Goal: Communication & Community: Share content

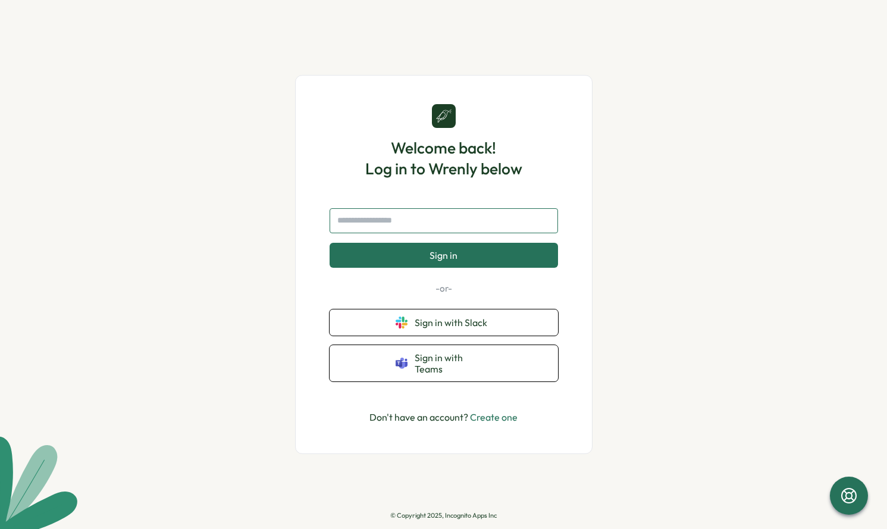
click at [375, 230] on input "text" at bounding box center [444, 220] width 228 height 25
type input "**********"
click at [330, 243] on button "Sign in" at bounding box center [444, 255] width 228 height 25
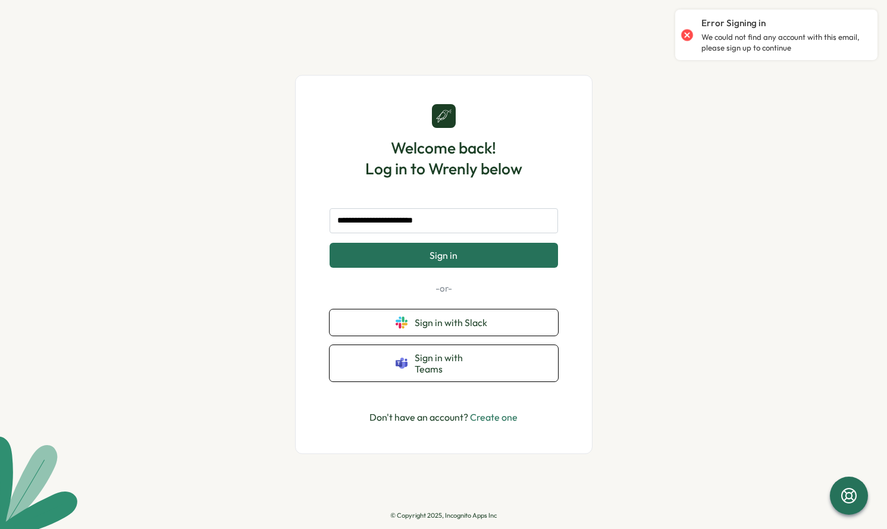
click at [512, 416] on link "Create one" at bounding box center [494, 417] width 48 height 12
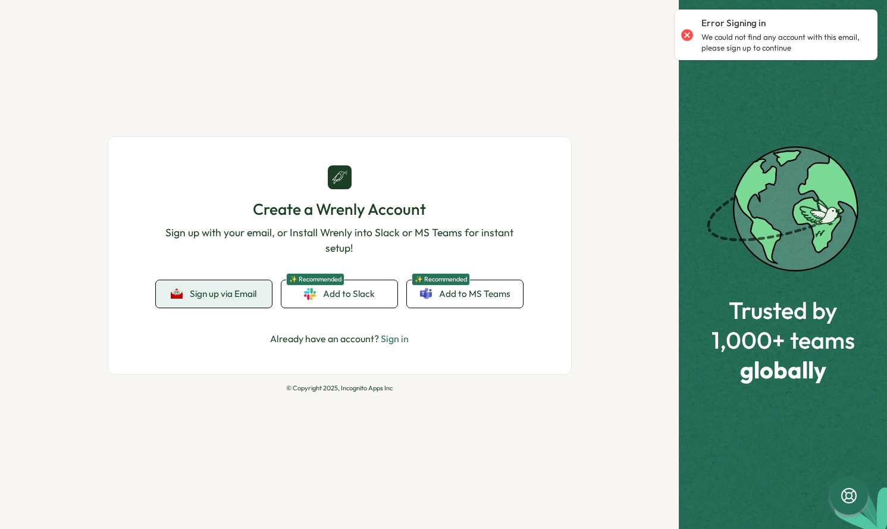
click at [213, 289] on span "Sign up via Email" at bounding box center [223, 294] width 67 height 11
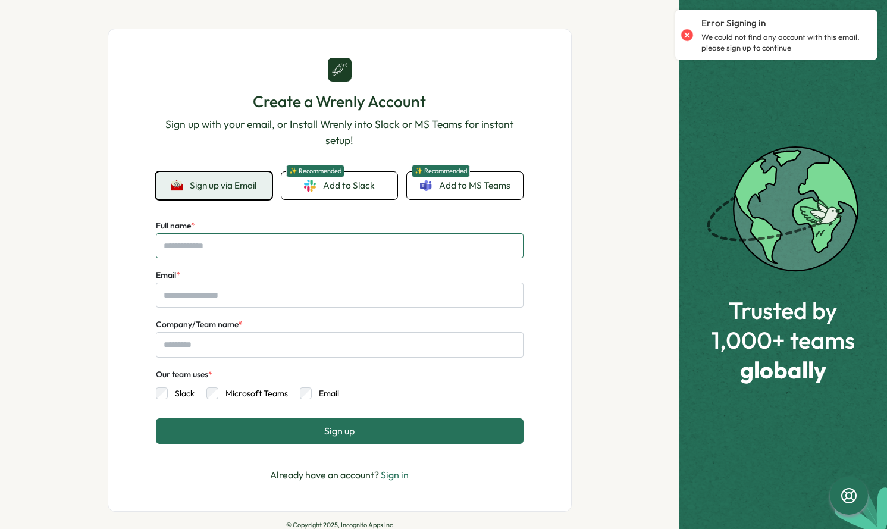
click at [275, 250] on input "Full name *" at bounding box center [340, 245] width 368 height 25
type input "**********"
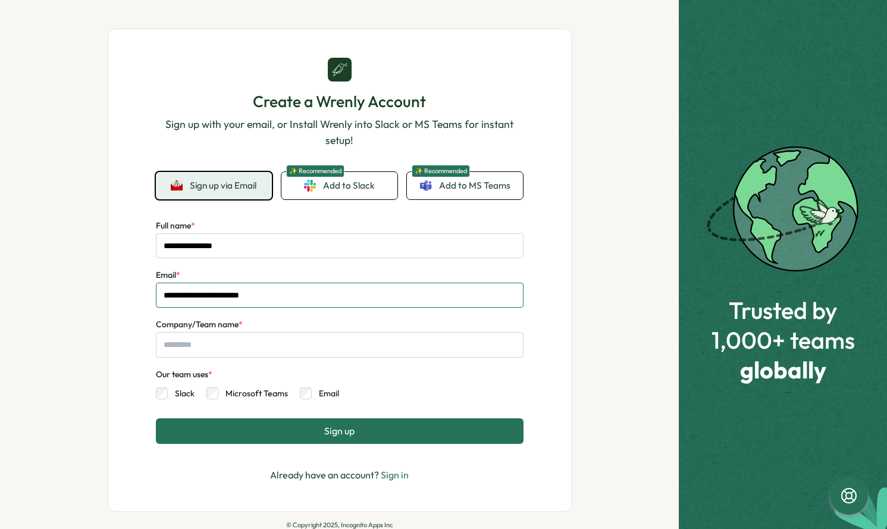
type input "**********"
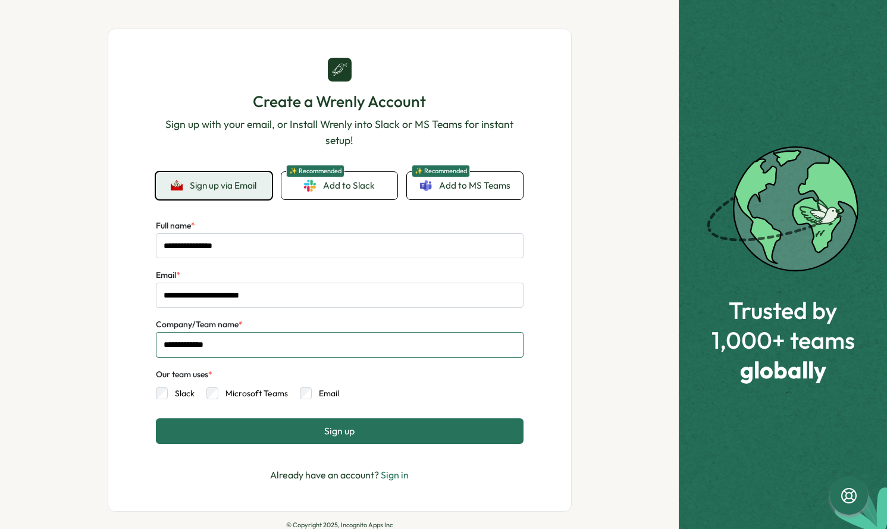
type input "**********"
click at [222, 429] on button "Sign up" at bounding box center [340, 430] width 368 height 25
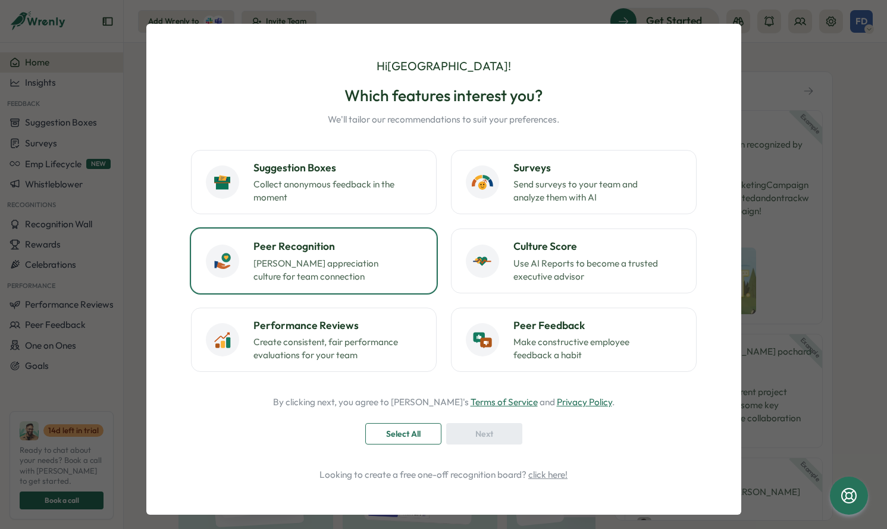
click at [323, 269] on p "[PERSON_NAME] appreciation culture for team connection" at bounding box center [327, 270] width 149 height 26
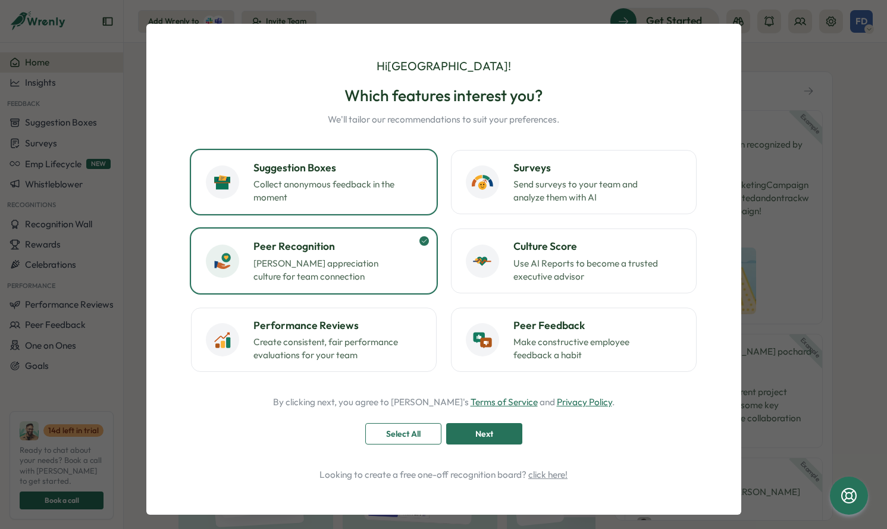
click at [296, 196] on p "Collect anonymous feedback in the moment" at bounding box center [327, 191] width 149 height 26
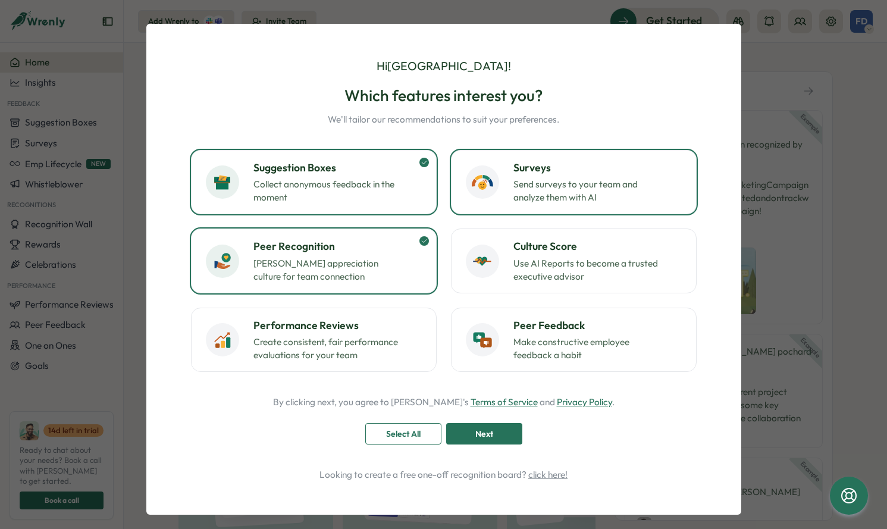
click at [541, 205] on button "Surveys Send surveys to your team and analyze them with AI" at bounding box center [574, 182] width 246 height 64
click at [505, 444] on button "Next" at bounding box center [484, 433] width 76 height 21
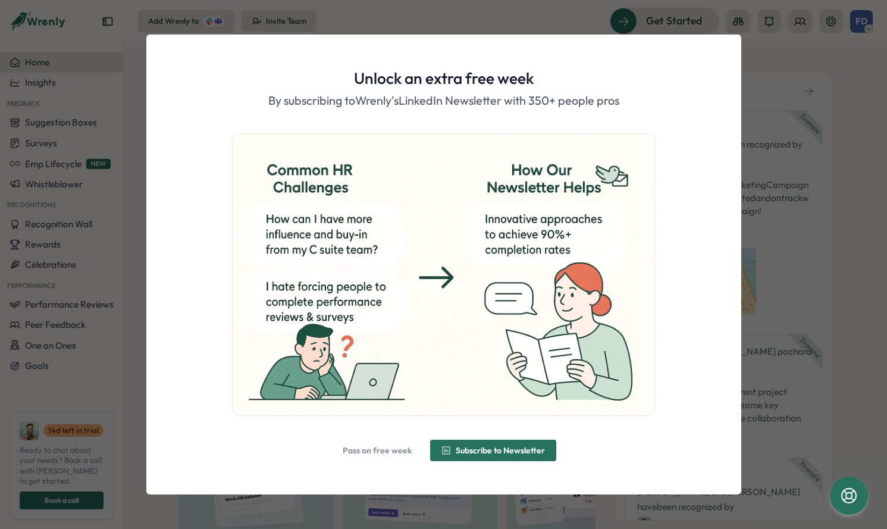
click at [377, 449] on span "Pass on free week" at bounding box center [377, 450] width 69 height 8
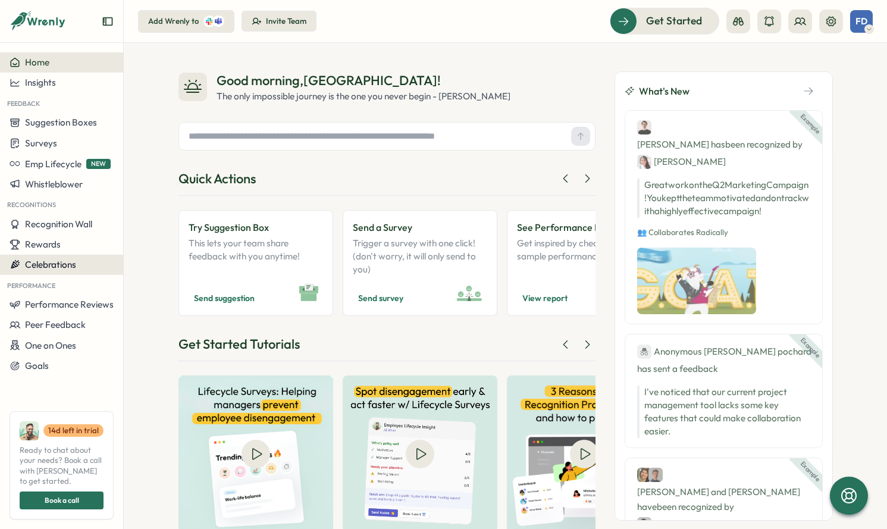
click at [40, 263] on span "Celebrations" at bounding box center [50, 264] width 51 height 11
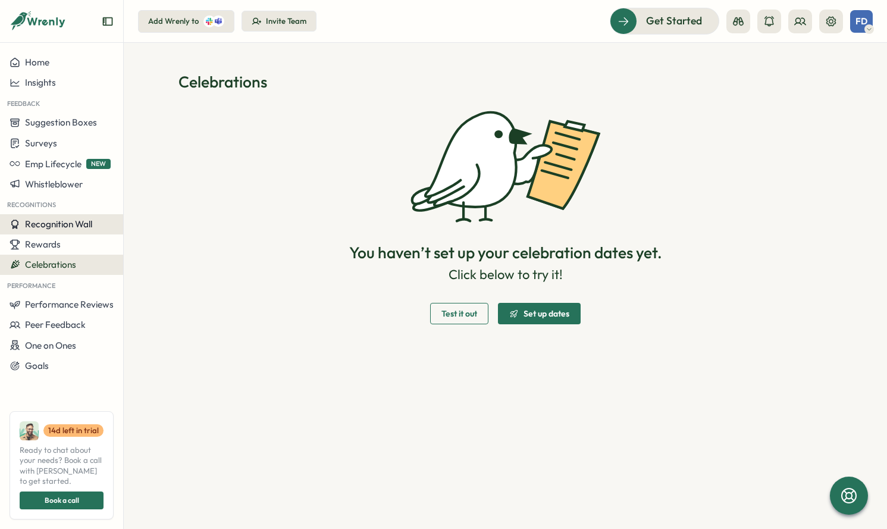
click at [70, 230] on button "Recognition Wall" at bounding box center [61, 224] width 123 height 20
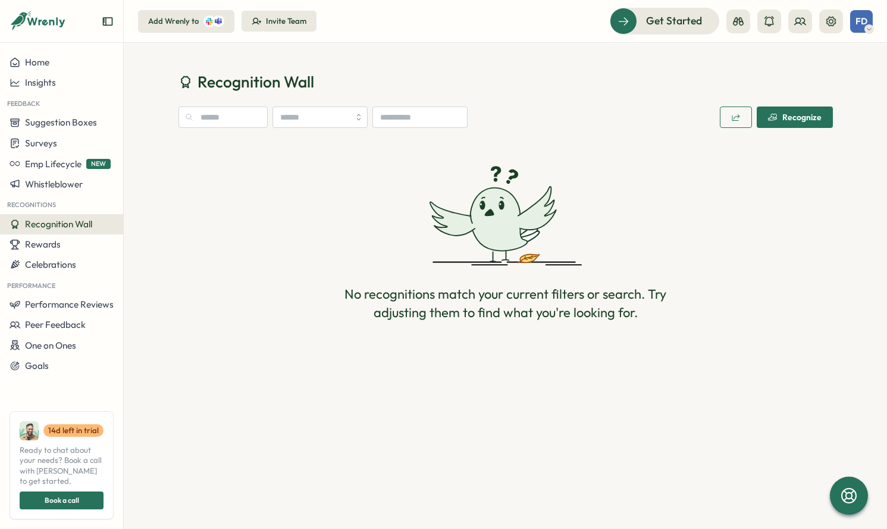
click at [798, 123] on span "Recognize" at bounding box center [795, 117] width 54 height 20
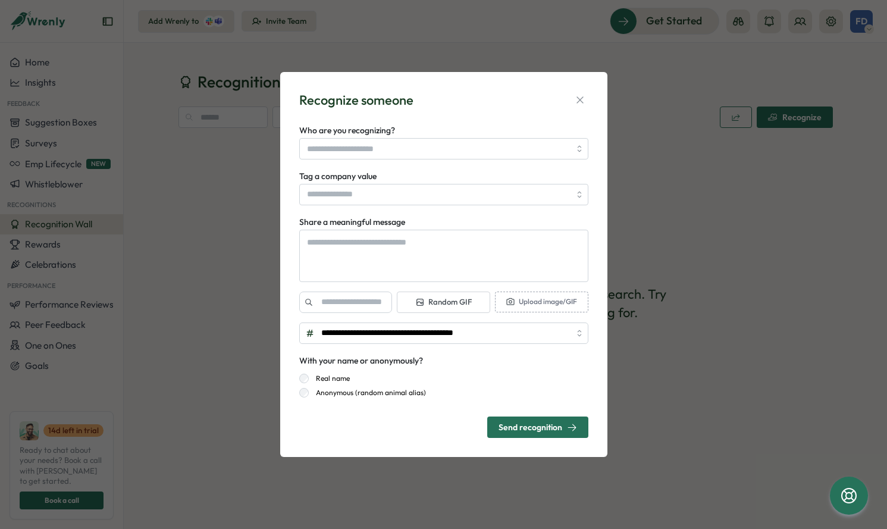
type textarea "*"
click at [590, 95] on div "**********" at bounding box center [443, 264] width 299 height 357
click at [587, 95] on button "button" at bounding box center [580, 100] width 17 height 17
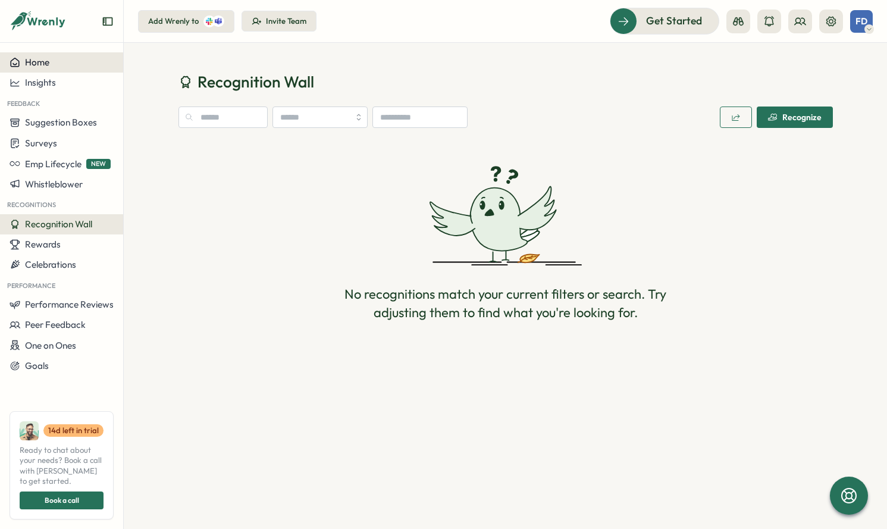
click at [42, 59] on span "Home" at bounding box center [37, 62] width 24 height 11
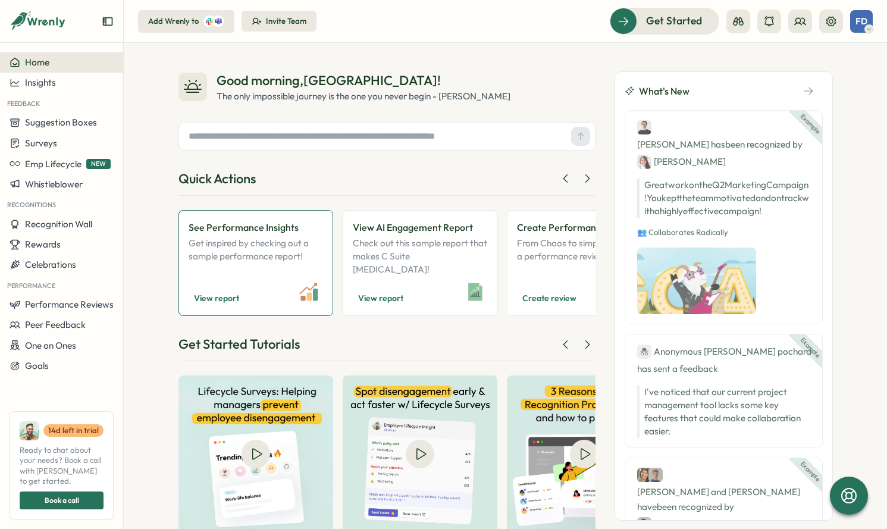
scroll to position [32, 0]
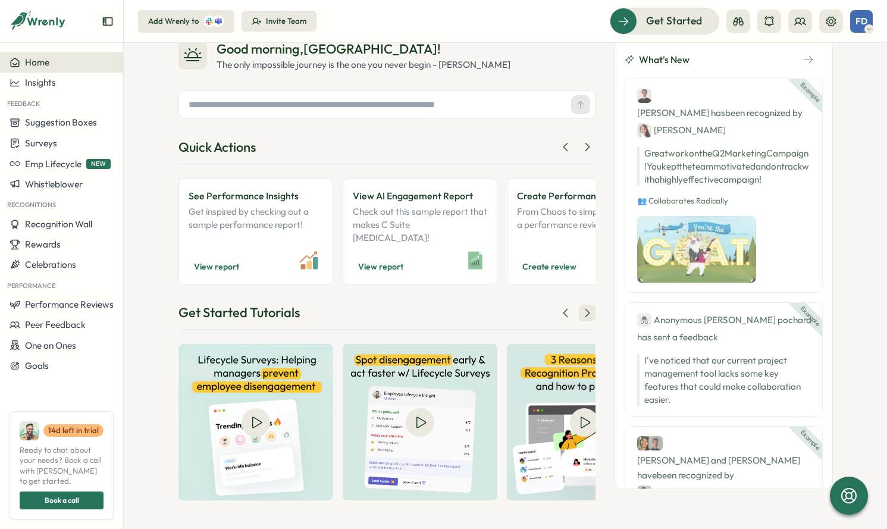
click at [587, 311] on icon at bounding box center [587, 313] width 12 height 12
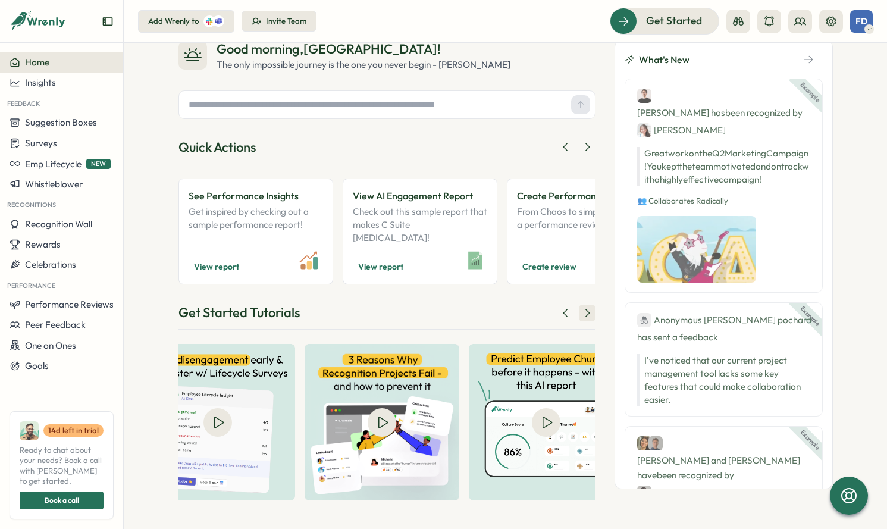
click at [587, 311] on icon at bounding box center [587, 313] width 12 height 12
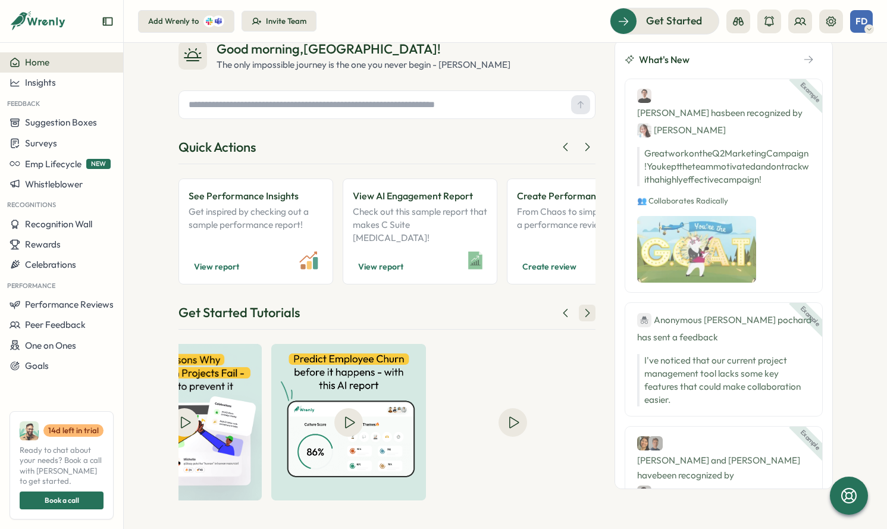
scroll to position [0, 405]
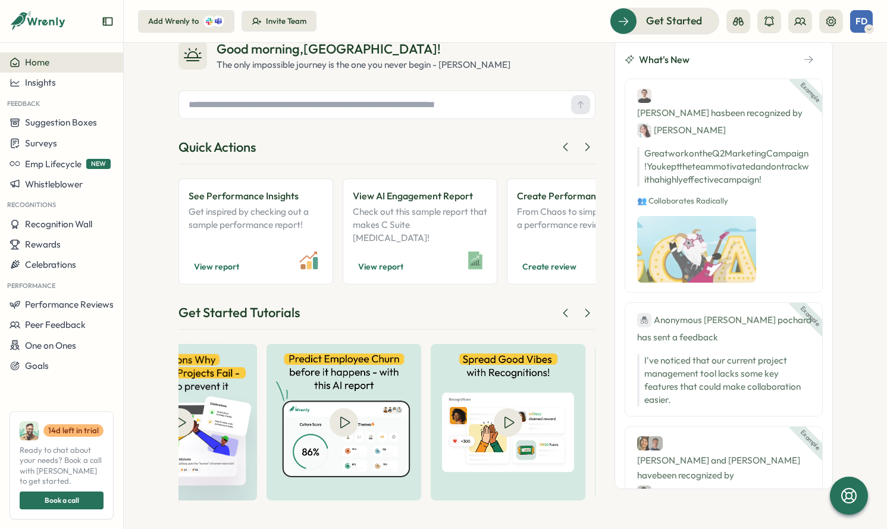
click at [583, 156] on div "Quick Actions" at bounding box center [386, 151] width 417 height 26
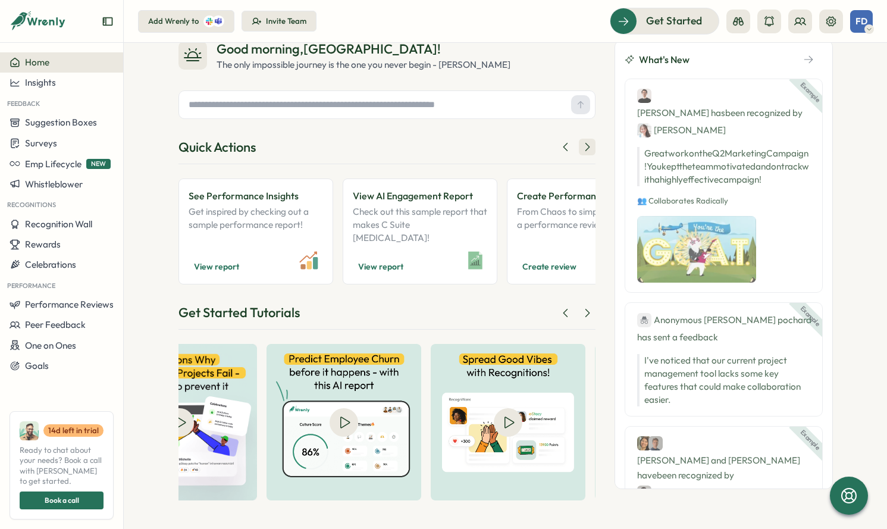
click at [583, 151] on icon at bounding box center [587, 147] width 12 height 12
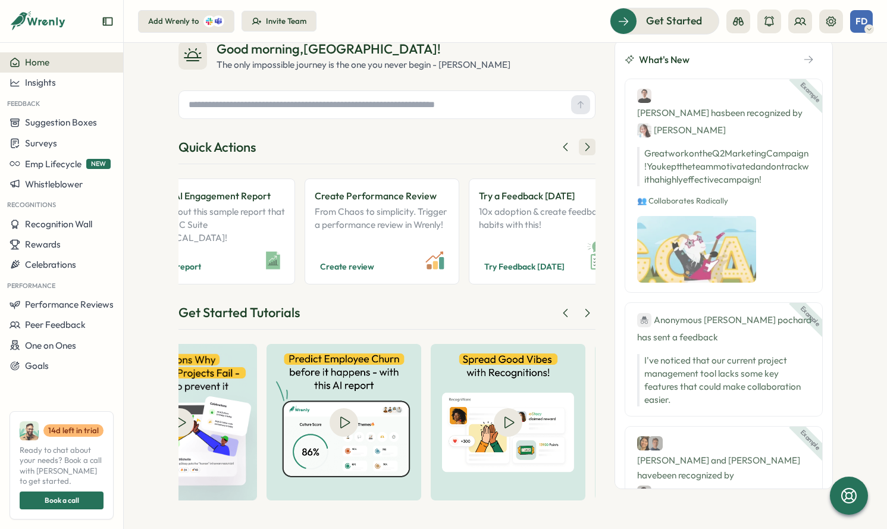
click at [583, 152] on icon at bounding box center [587, 147] width 12 height 12
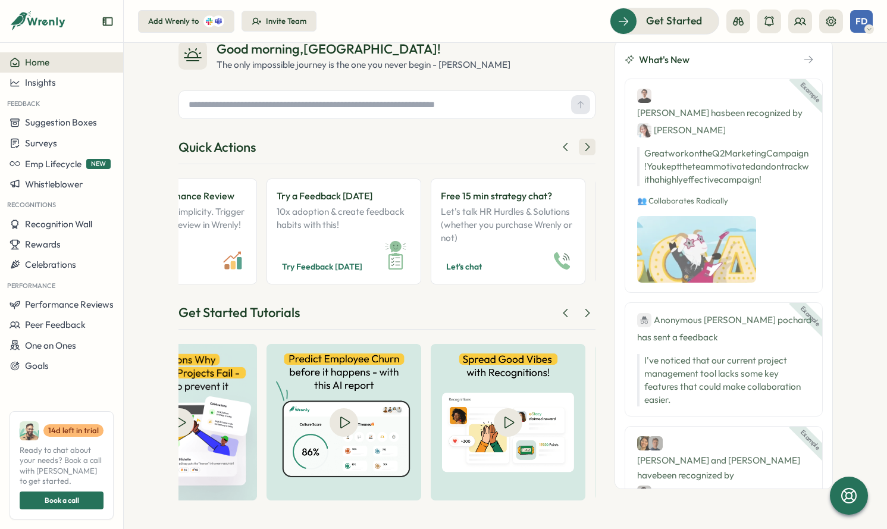
click at [583, 152] on icon at bounding box center [587, 147] width 12 height 12
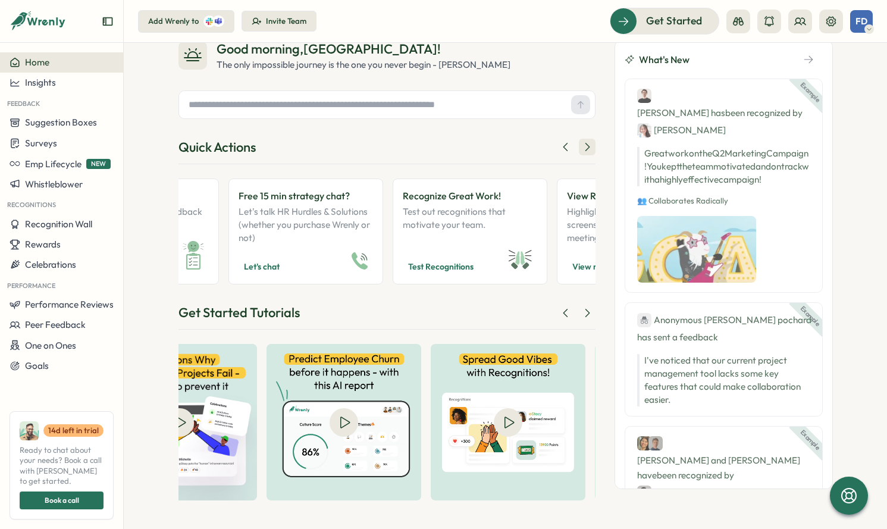
click at [583, 152] on icon at bounding box center [587, 147] width 12 height 12
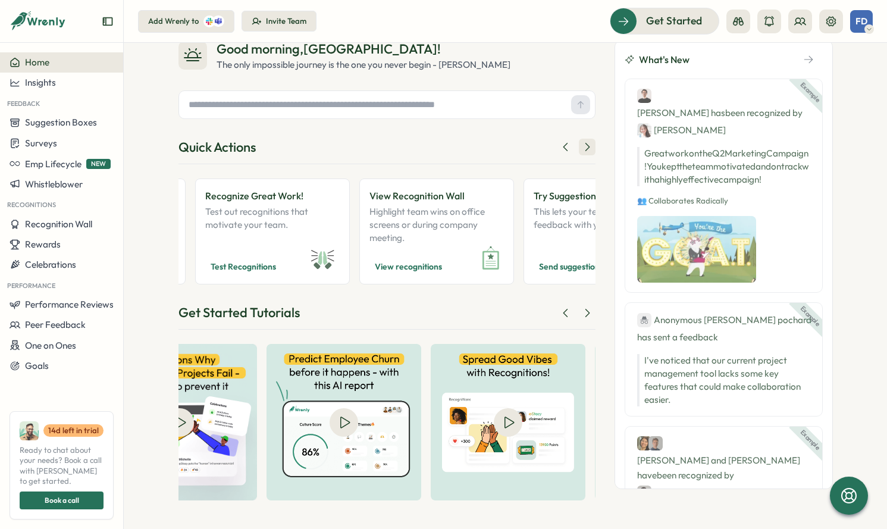
scroll to position [0, 809]
click at [583, 152] on icon at bounding box center [587, 147] width 12 height 12
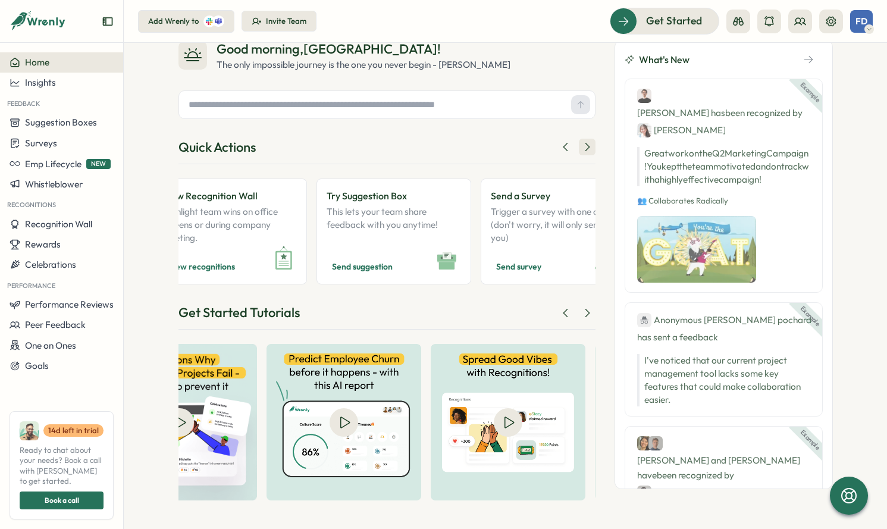
click at [583, 152] on icon at bounding box center [587, 147] width 12 height 12
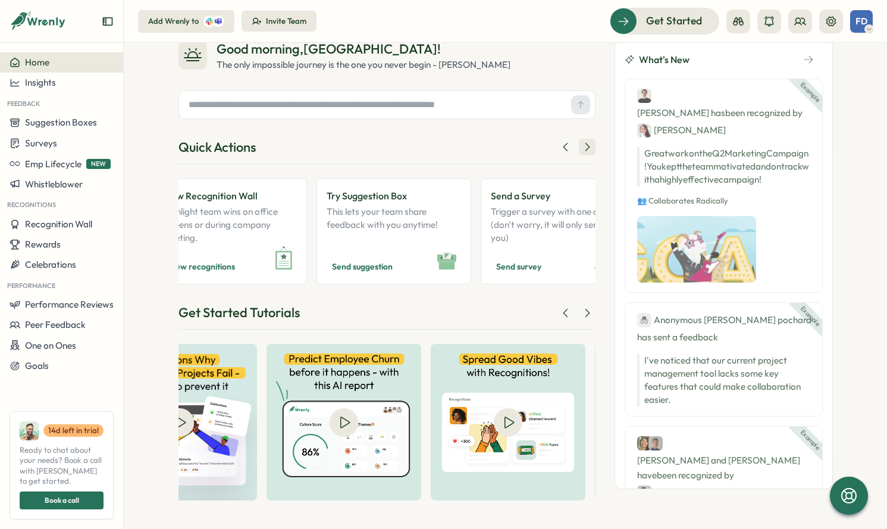
scroll to position [0, 1051]
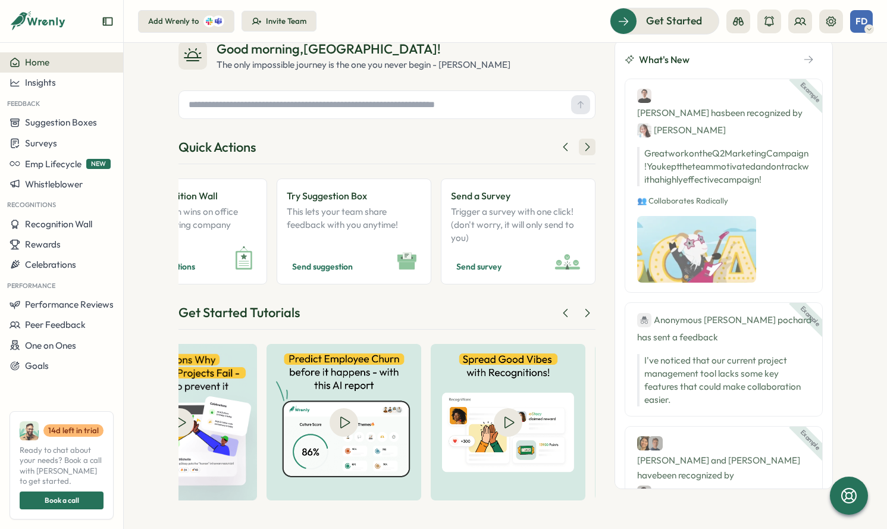
click at [583, 152] on icon at bounding box center [587, 147] width 12 height 12
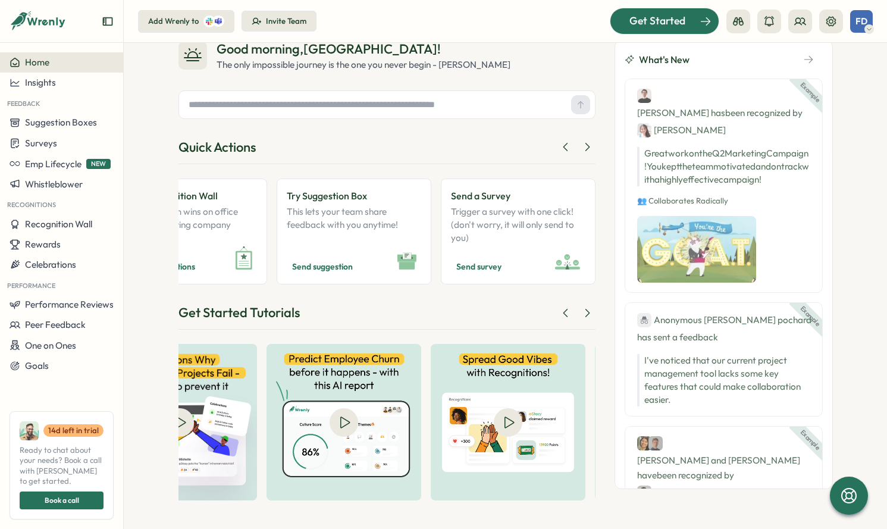
click at [631, 29] on span "Get Started" at bounding box center [657, 20] width 56 height 15
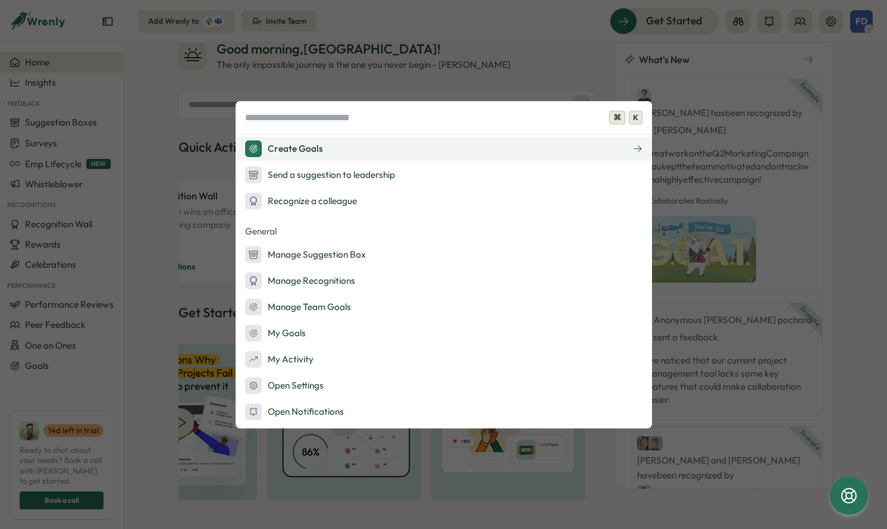
scroll to position [0, 0]
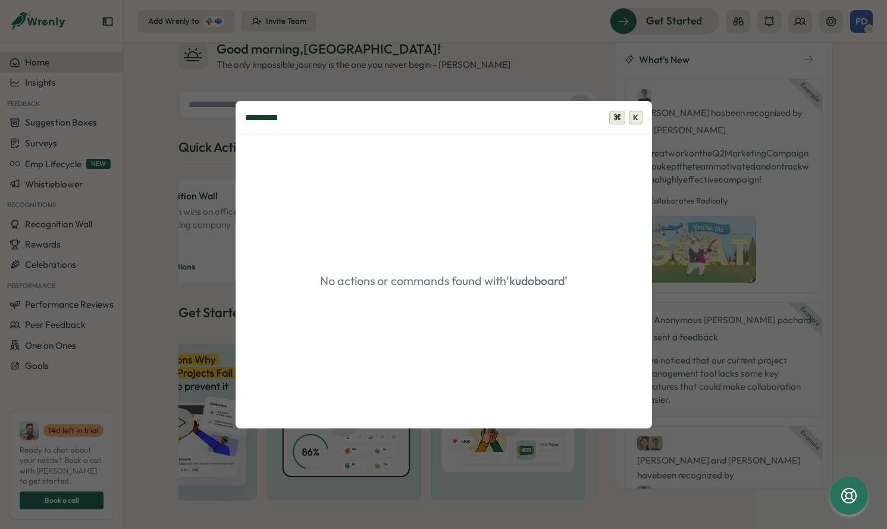
type input "*********"
